Goal: Navigation & Orientation: Find specific page/section

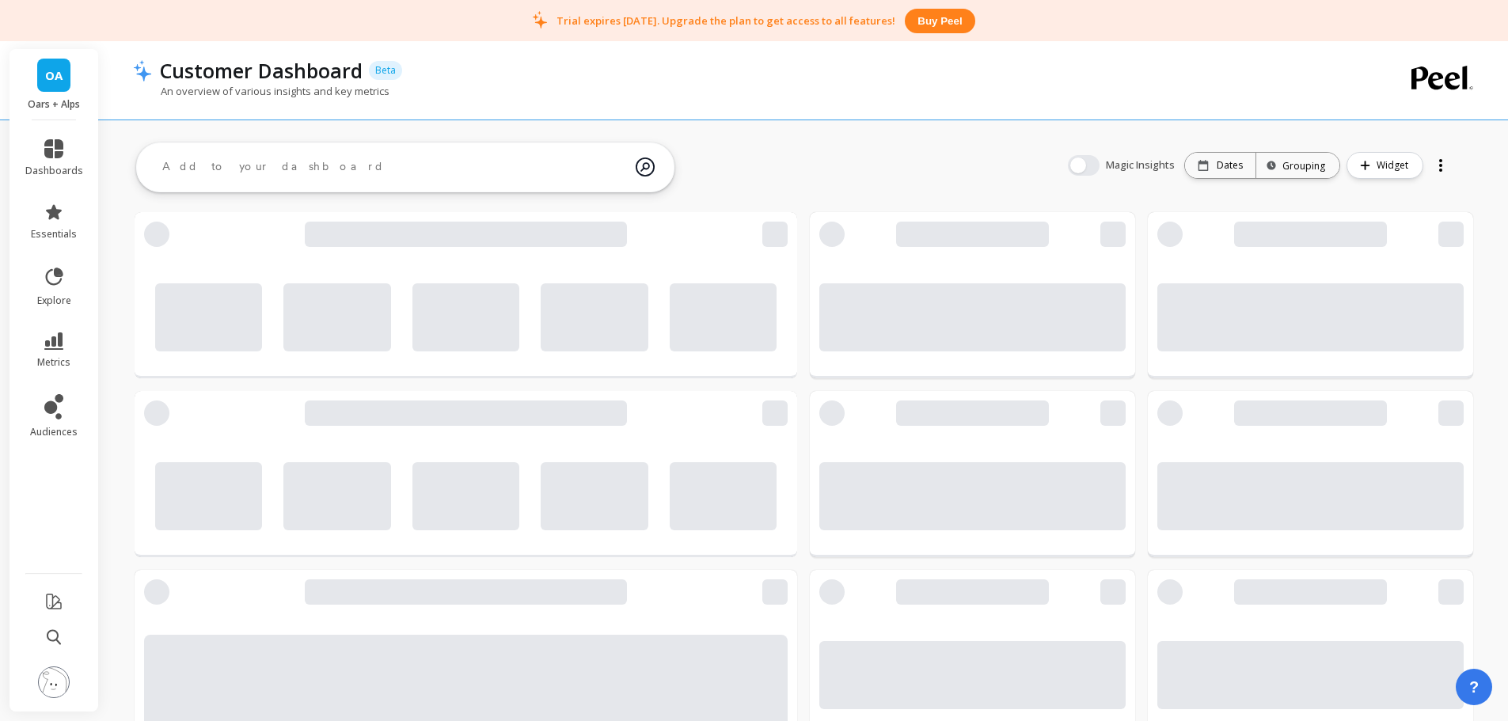
click at [59, 72] on span "OA" at bounding box center [53, 75] width 17 height 18
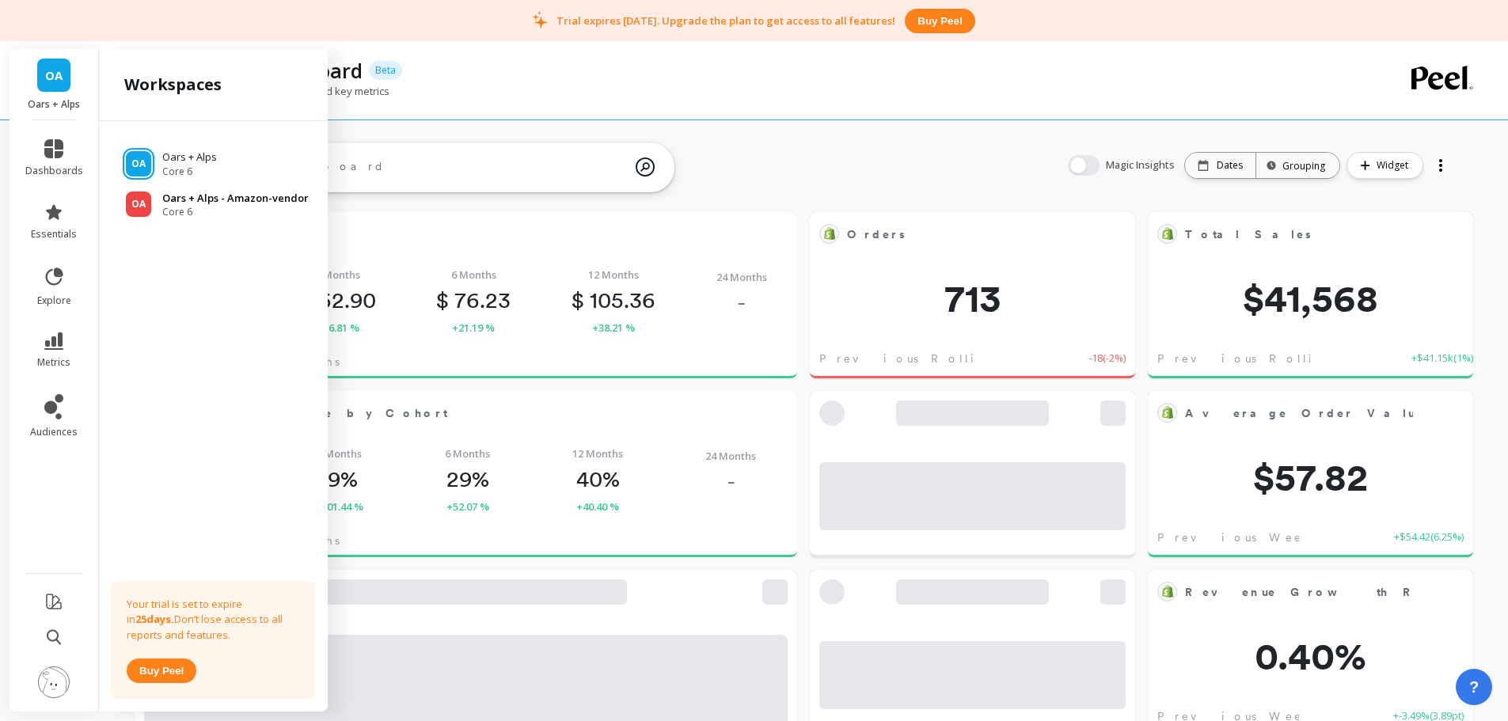
click at [224, 200] on p "Oars + Alps - Amazon-vendor" at bounding box center [235, 199] width 146 height 16
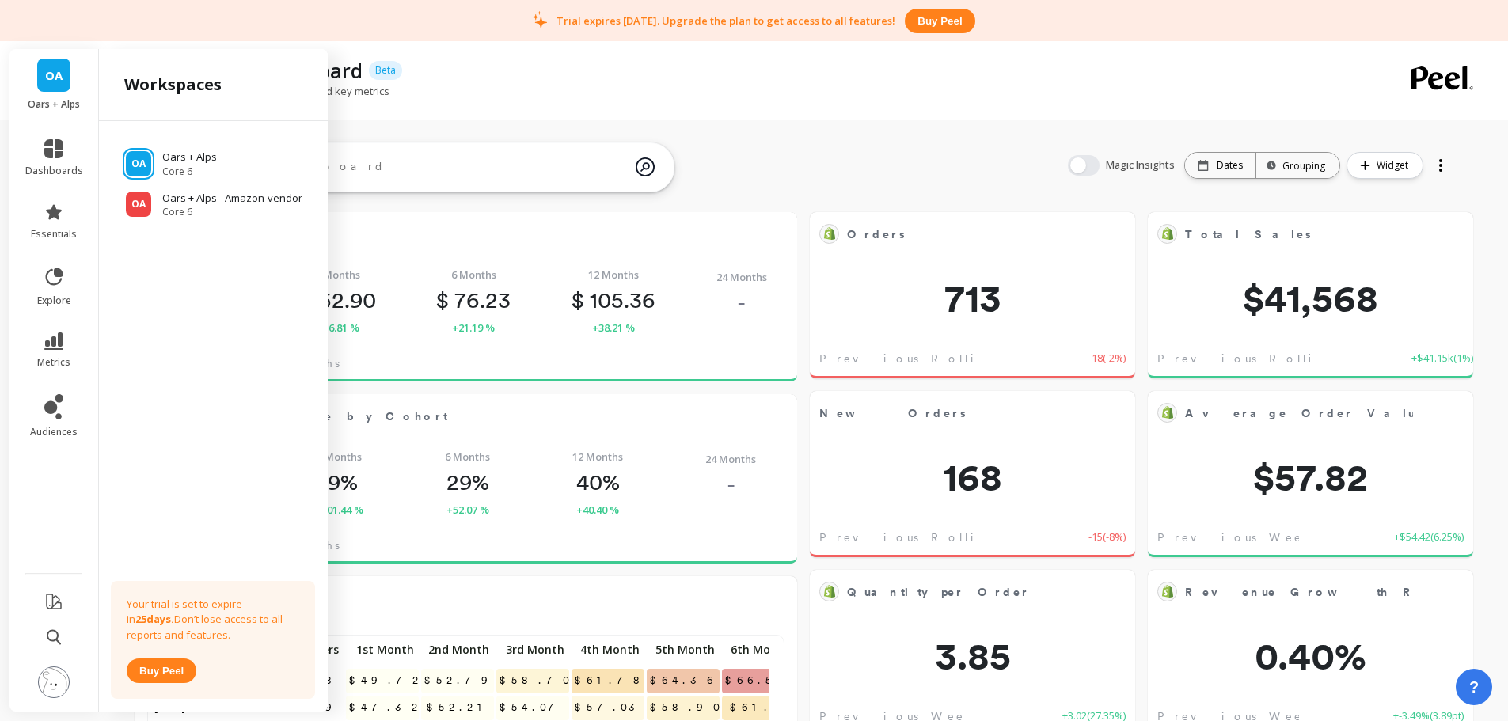
scroll to position [423, 605]
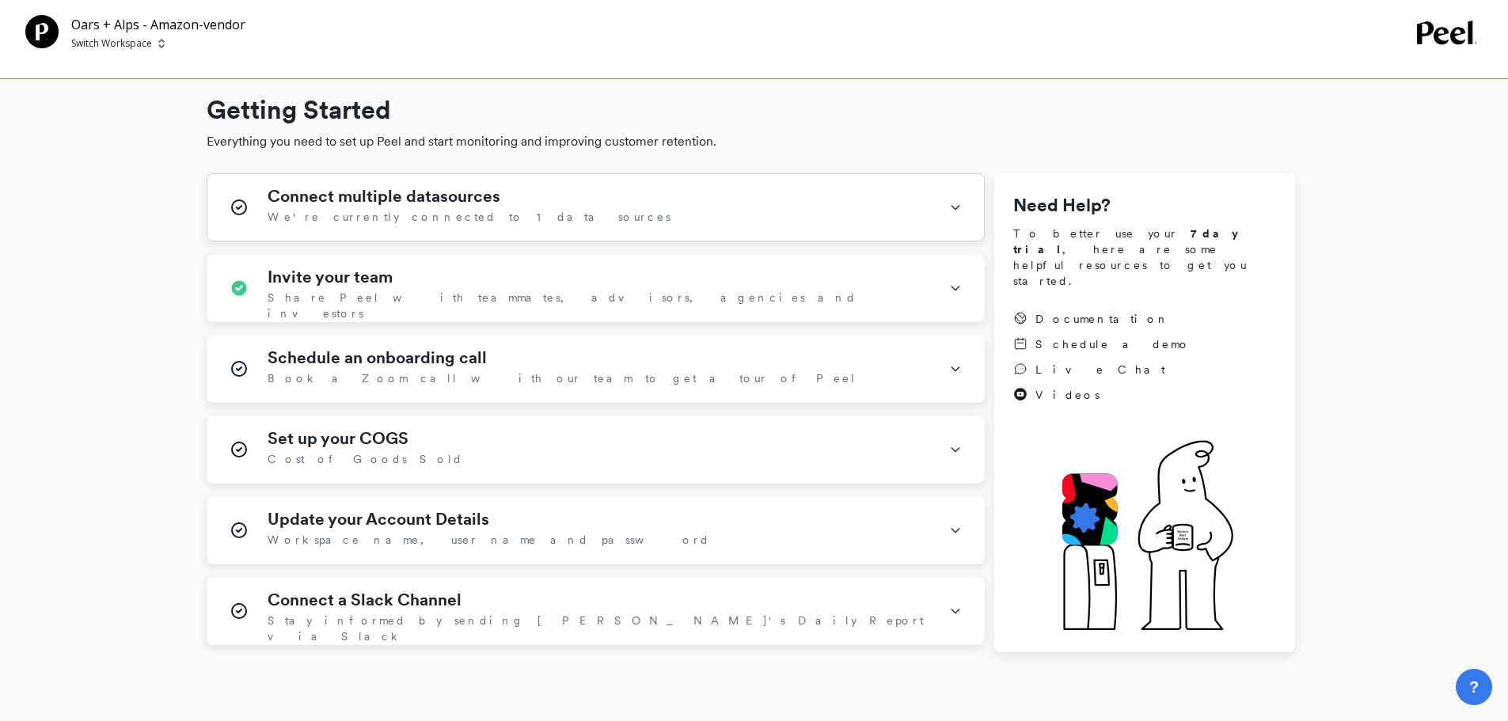
click at [556, 211] on div "Connect multiple datasources We're currently connected to 1 data sources" at bounding box center [599, 207] width 662 height 41
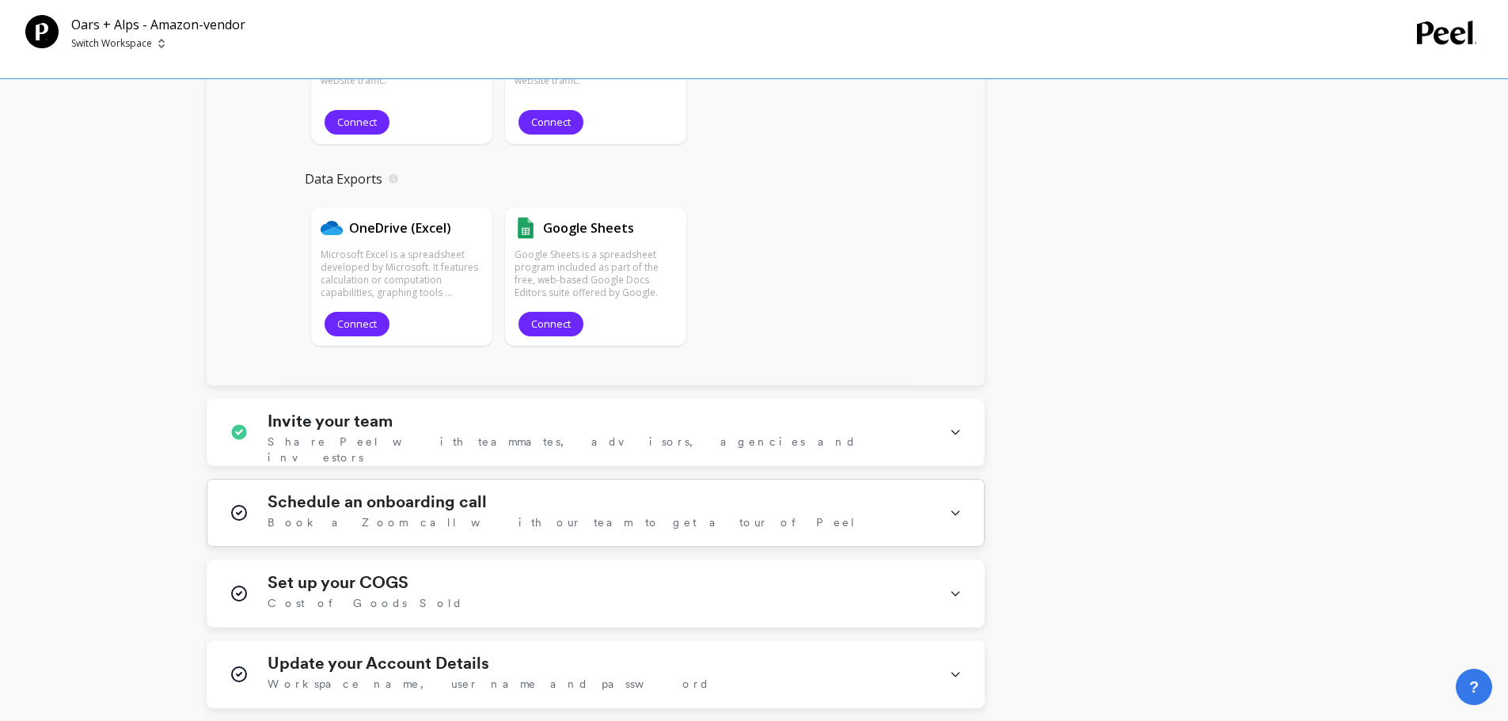
scroll to position [2454, 0]
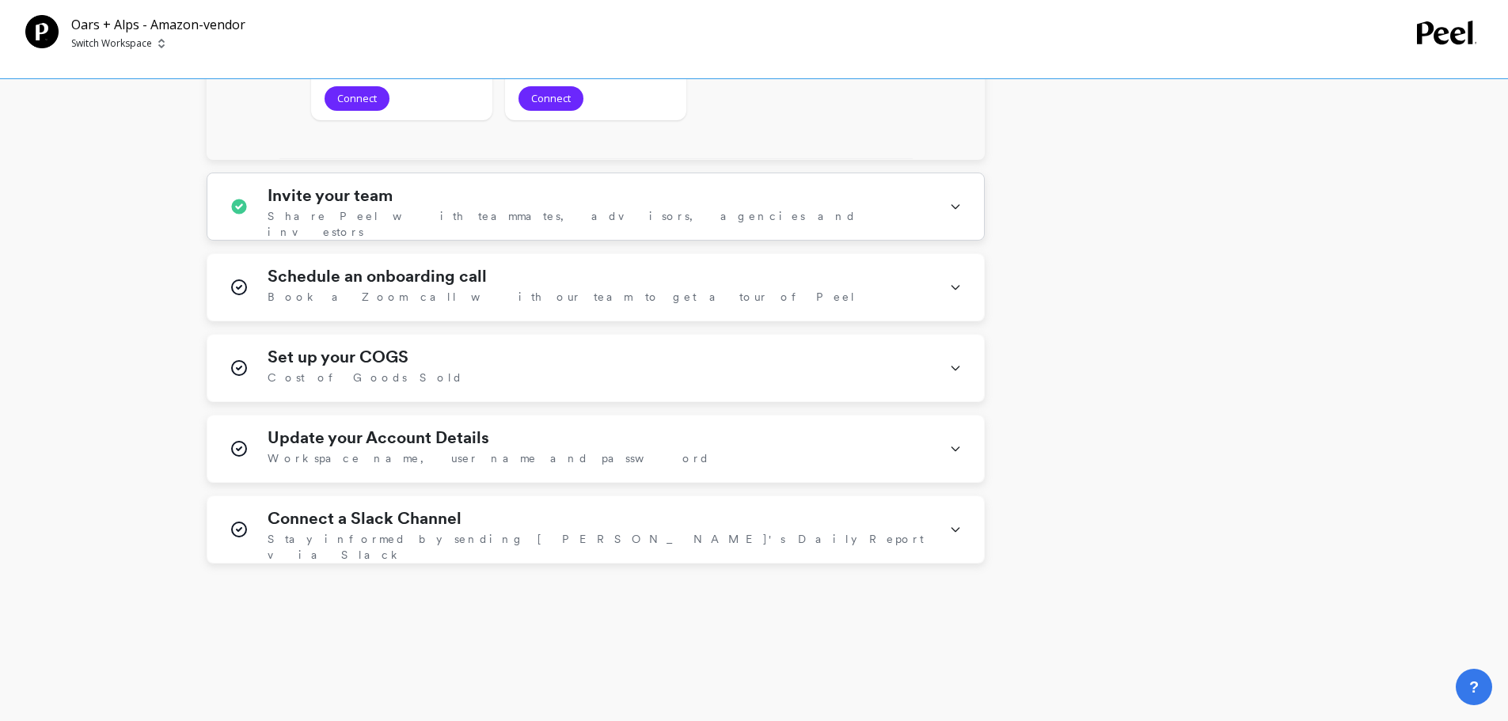
click at [484, 216] on span "Share Peel with teammates, advisors, agencies and investors" at bounding box center [599, 224] width 662 height 32
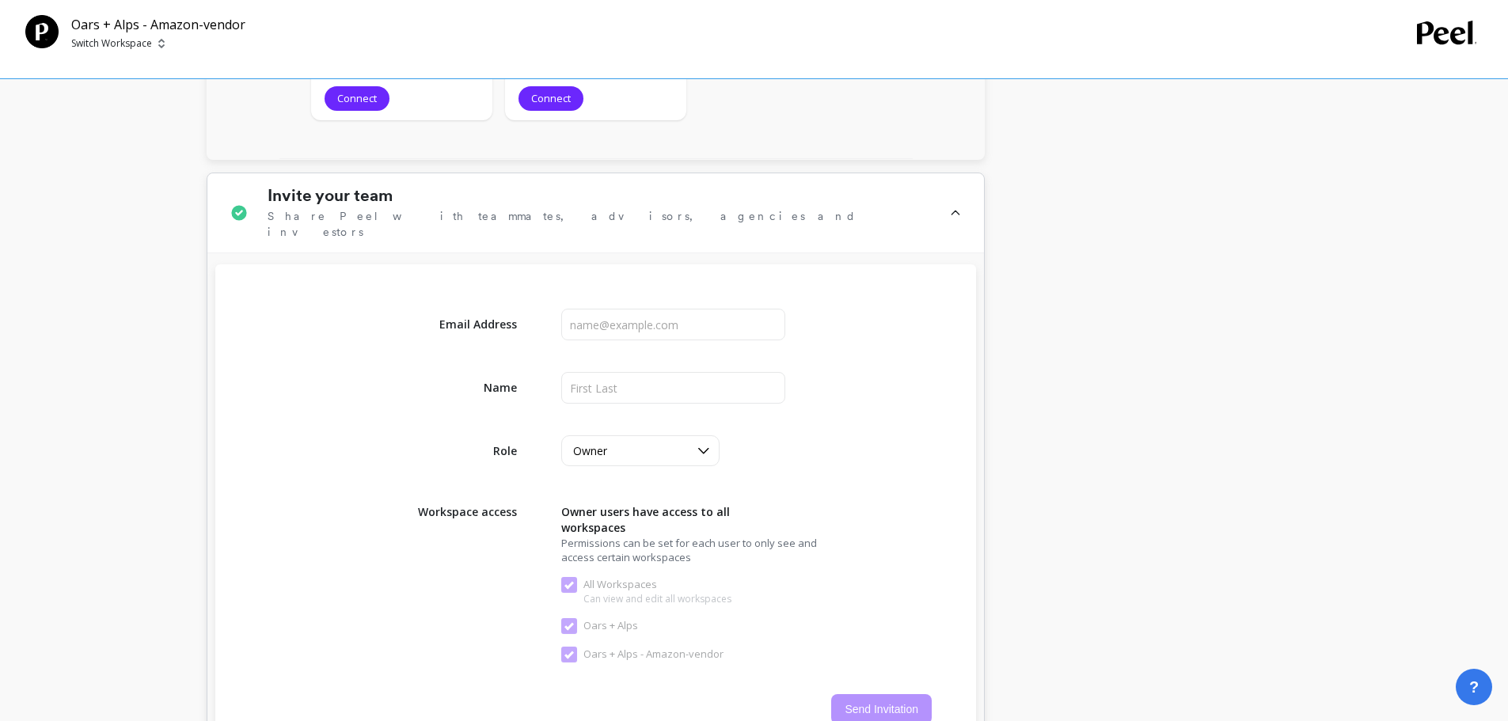
click at [484, 215] on span "Share Peel with teammates, advisors, agencies and investors" at bounding box center [599, 224] width 662 height 32
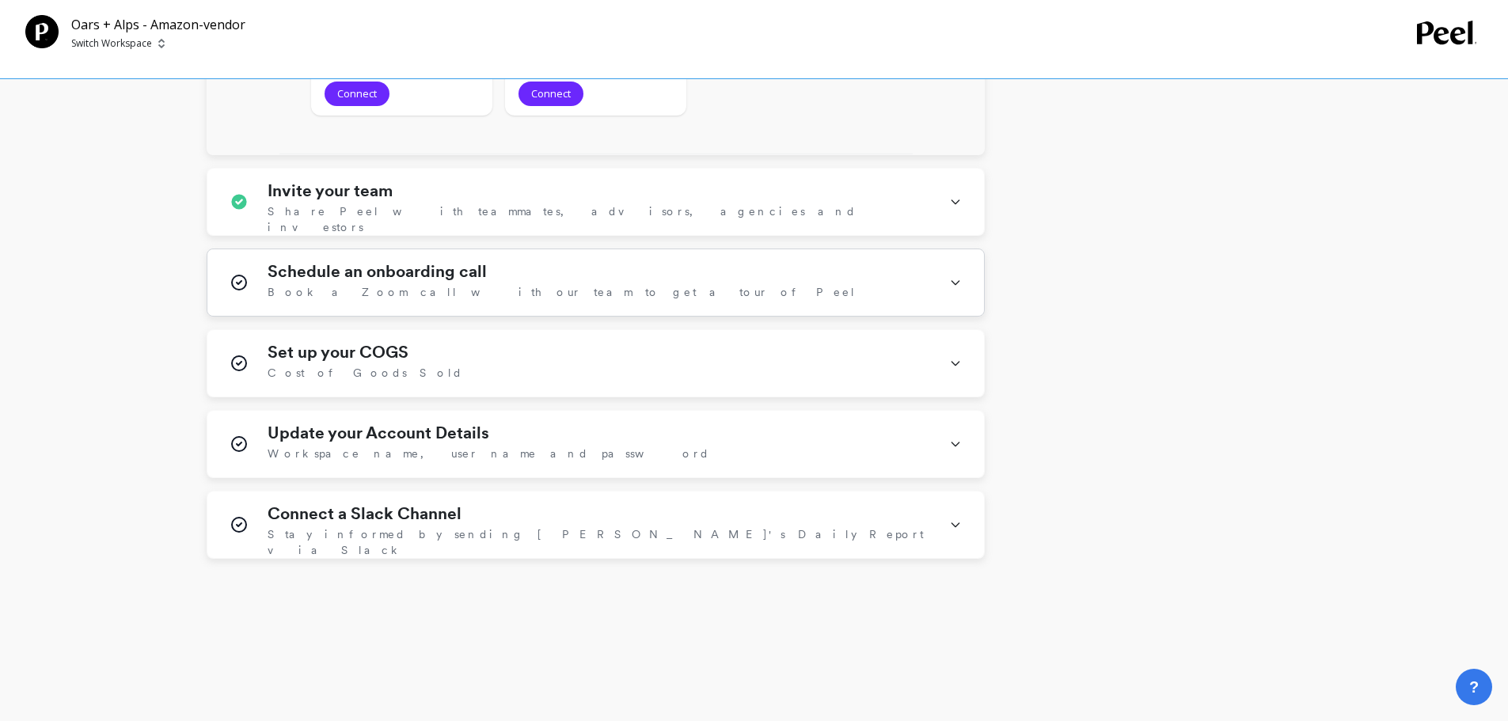
scroll to position [2474, 0]
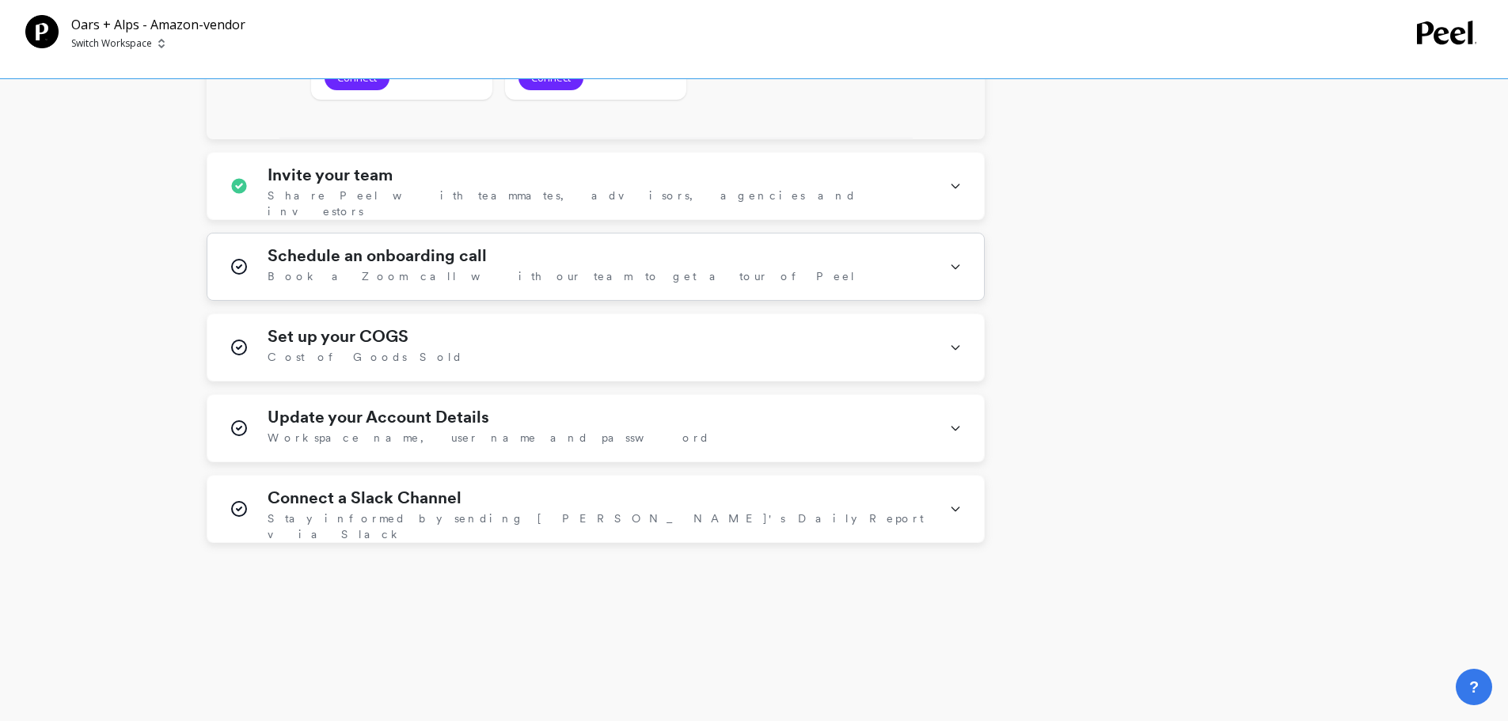
drag, startPoint x: 488, startPoint y: 240, endPoint x: 491, endPoint y: 256, distance: 16.0
click at [488, 241] on div "Schedule an onboarding call Book a Zoom call with our team to get a tour of Peel" at bounding box center [595, 266] width 776 height 66
click at [491, 256] on div "Schedule an onboarding call Book a Zoom call with our team to get a tour of Peel" at bounding box center [599, 266] width 662 height 40
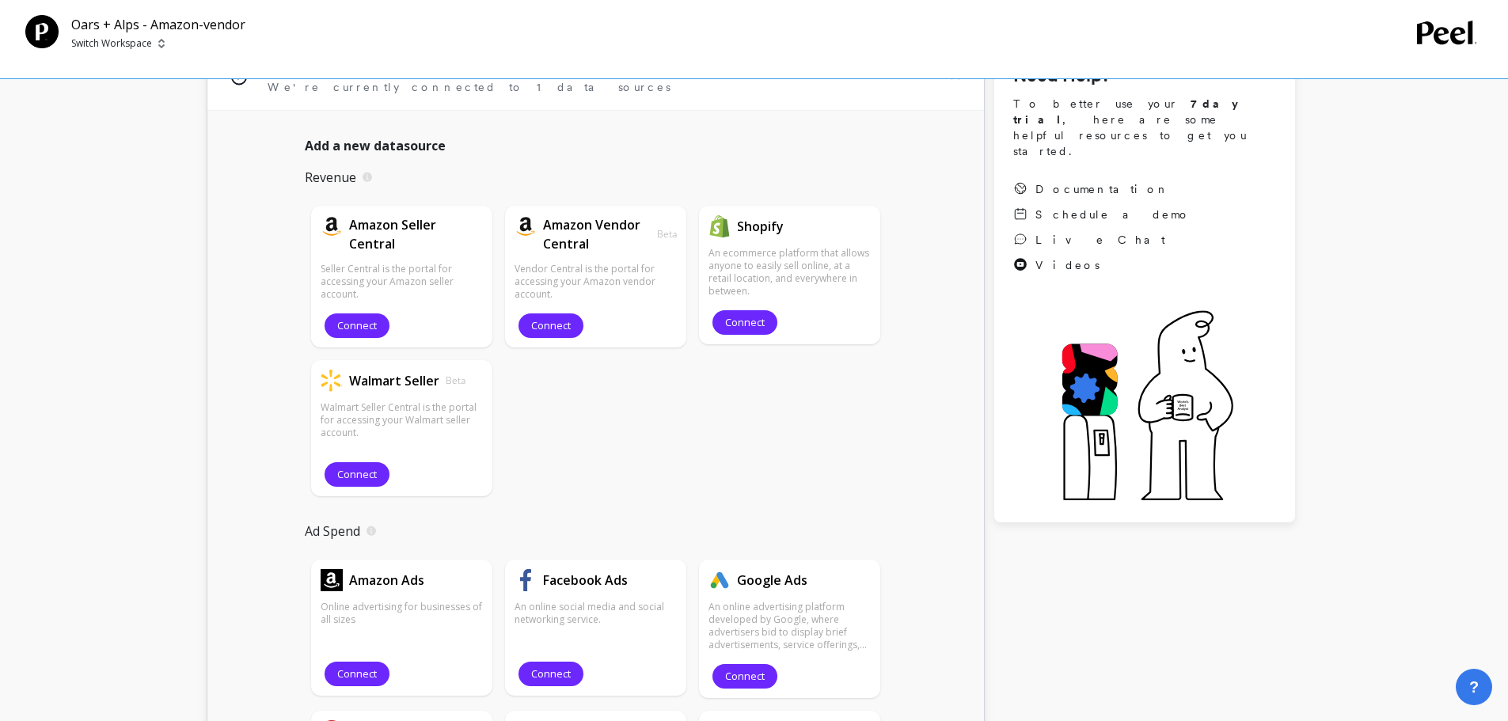
scroll to position [0, 0]
